Goal: Browse casually

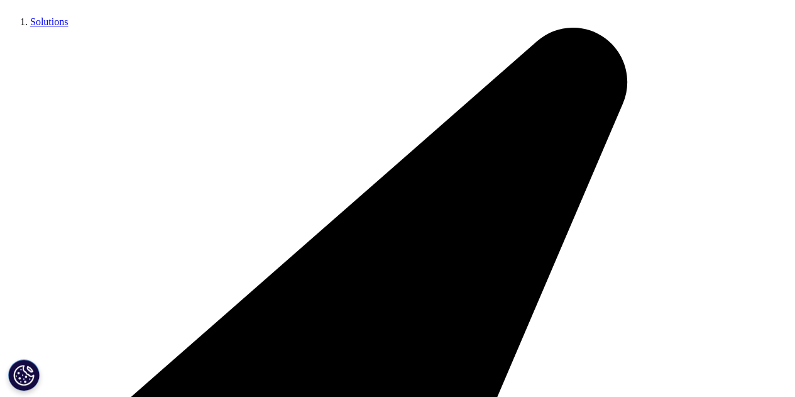
scroll to position [229, 0]
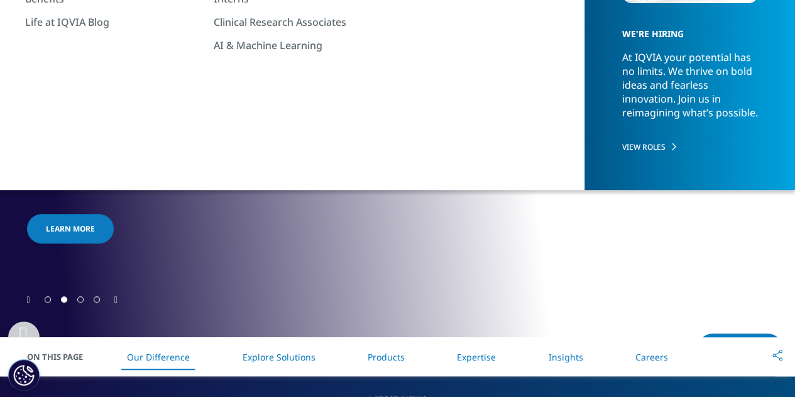
click at [84, 299] on span "Go to slide 3" at bounding box center [80, 299] width 6 height 6
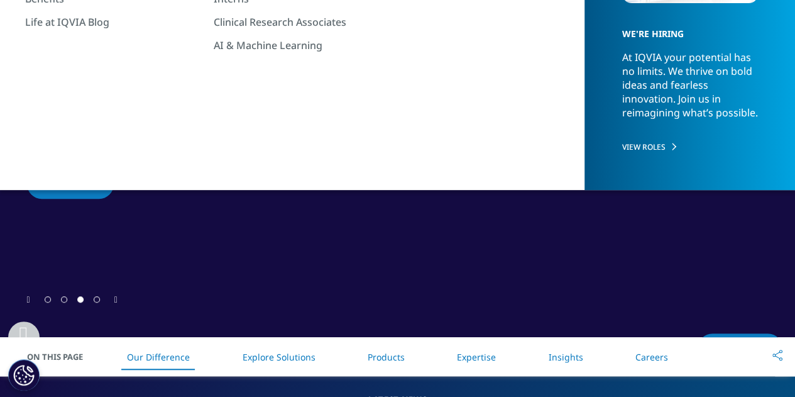
click at [97, 299] on span "Go to slide 4" at bounding box center [97, 299] width 6 height 6
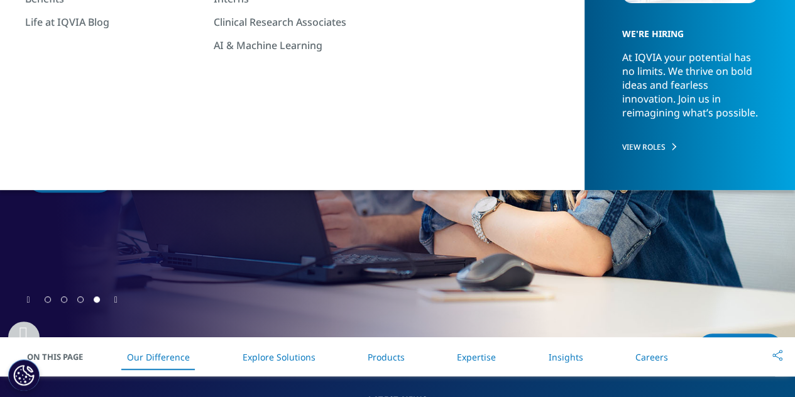
click at [115, 301] on icon "Next slide" at bounding box center [115, 299] width 3 height 9
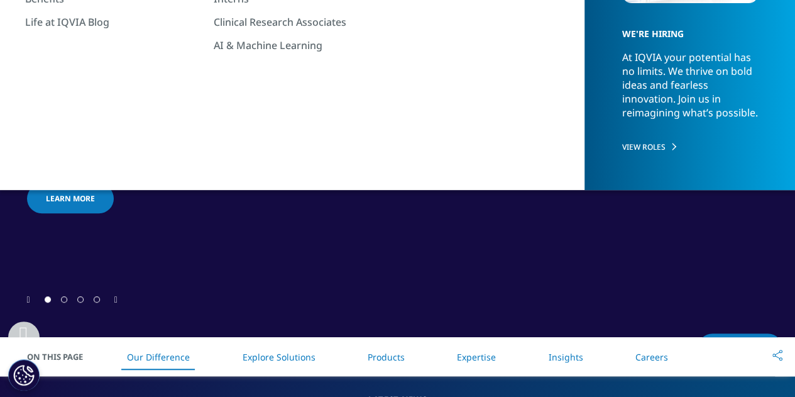
click at [115, 301] on icon "Next slide" at bounding box center [115, 299] width 3 height 9
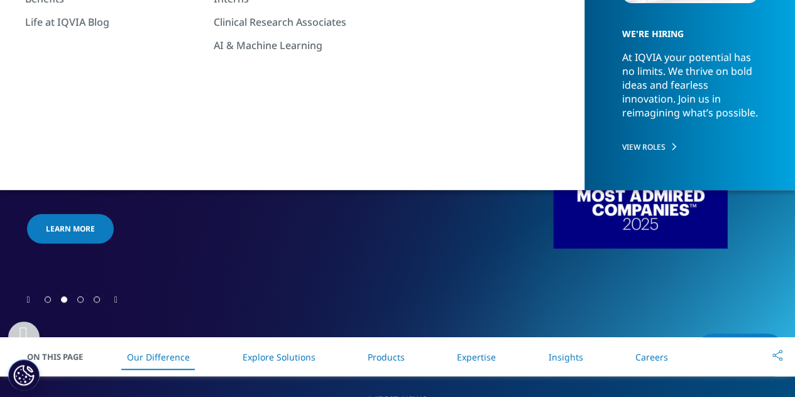
click at [115, 301] on icon "Next slide" at bounding box center [115, 299] width 3 height 9
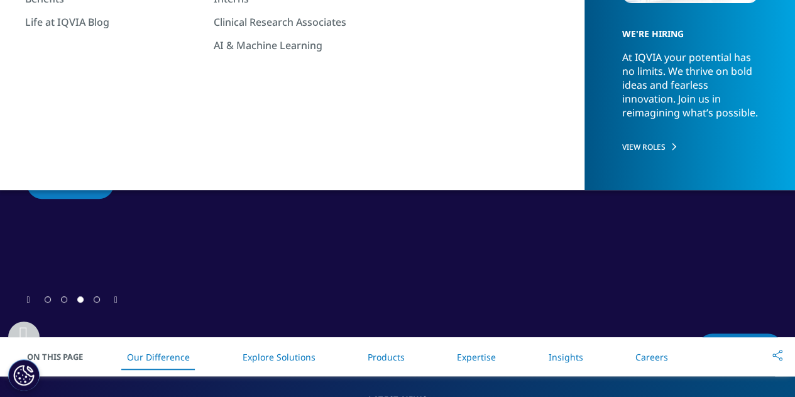
click at [115, 301] on icon "Next slide" at bounding box center [115, 299] width 3 height 9
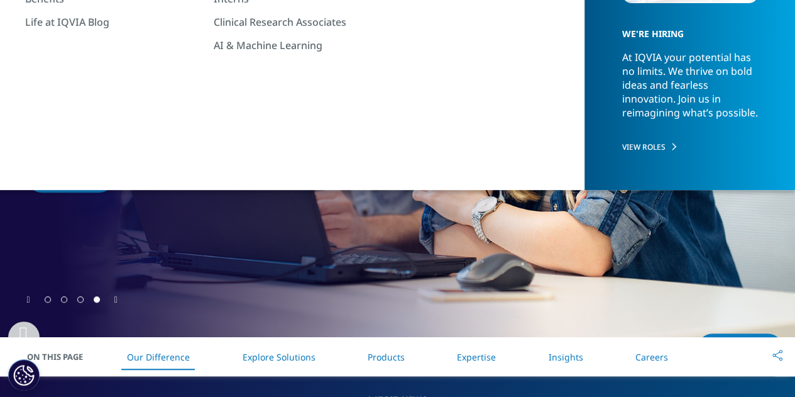
click at [115, 301] on icon "Next slide" at bounding box center [115, 299] width 3 height 9
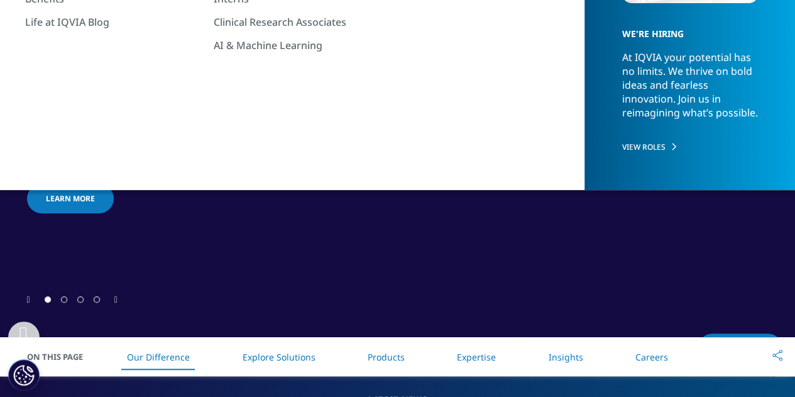
click at [115, 301] on icon "Next slide" at bounding box center [115, 299] width 3 height 9
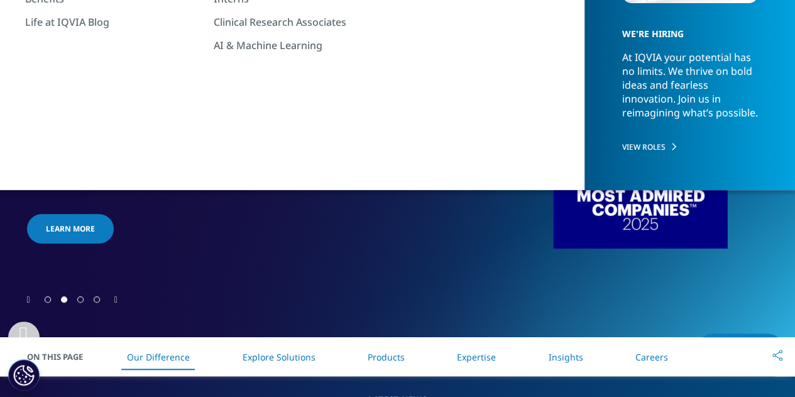
click at [115, 301] on icon "Next slide" at bounding box center [115, 299] width 3 height 9
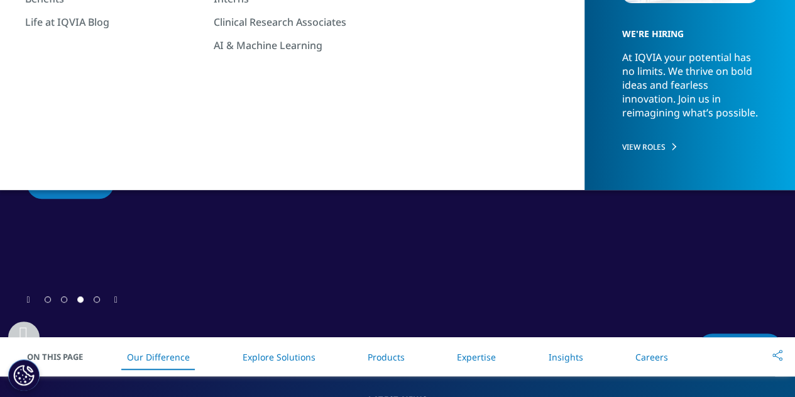
click at [115, 301] on icon "Next slide" at bounding box center [115, 299] width 3 height 9
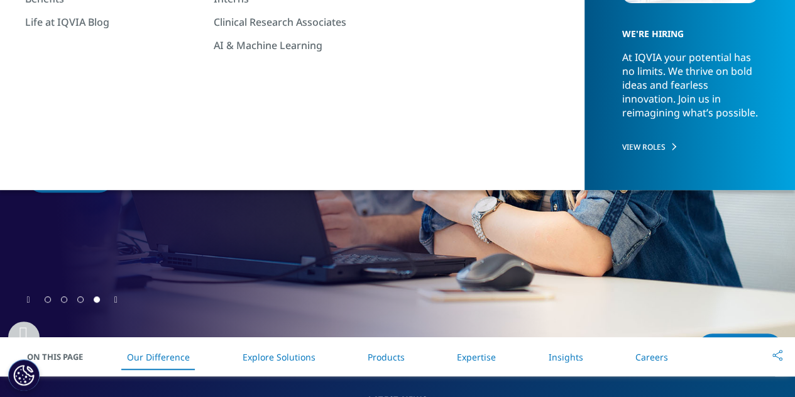
click at [115, 301] on icon "Next slide" at bounding box center [115, 299] width 3 height 9
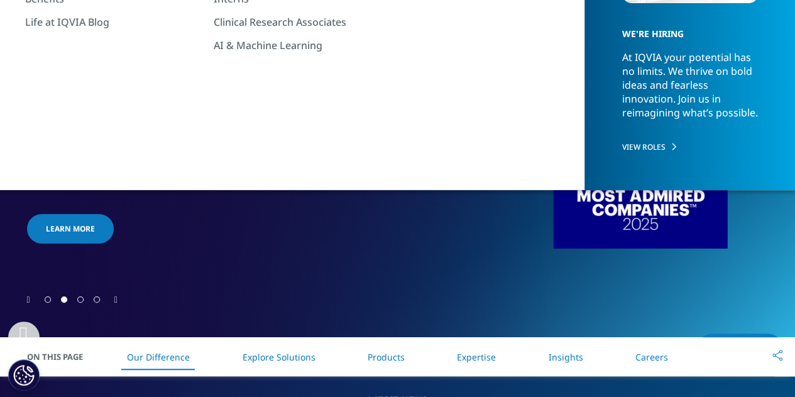
click at [115, 301] on icon "Next slide" at bounding box center [115, 299] width 3 height 9
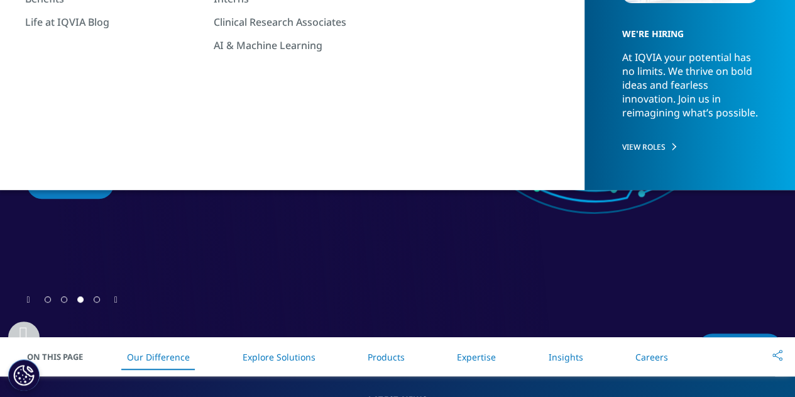
click at [115, 301] on icon "Next slide" at bounding box center [115, 299] width 3 height 9
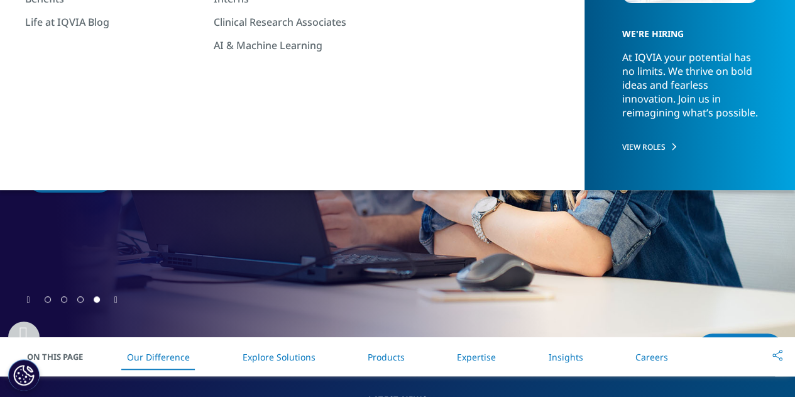
click at [115, 301] on icon "Next slide" at bounding box center [115, 299] width 3 height 9
